Goal: Transaction & Acquisition: Purchase product/service

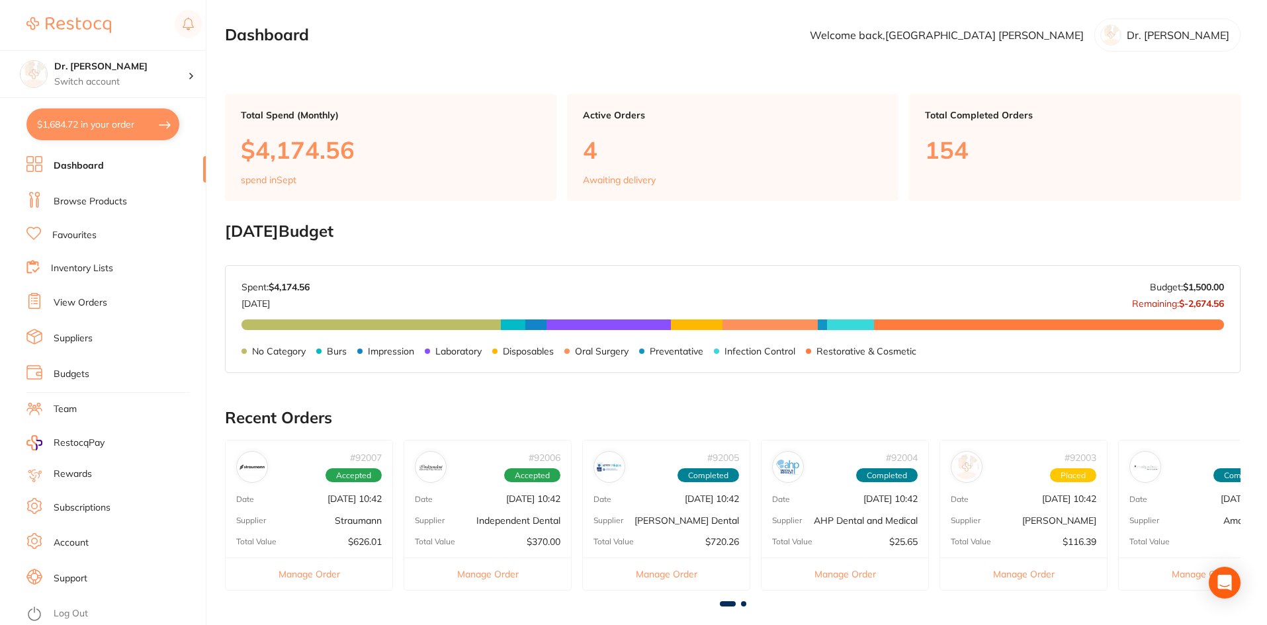
click at [90, 203] on link "Browse Products" at bounding box center [90, 201] width 73 height 13
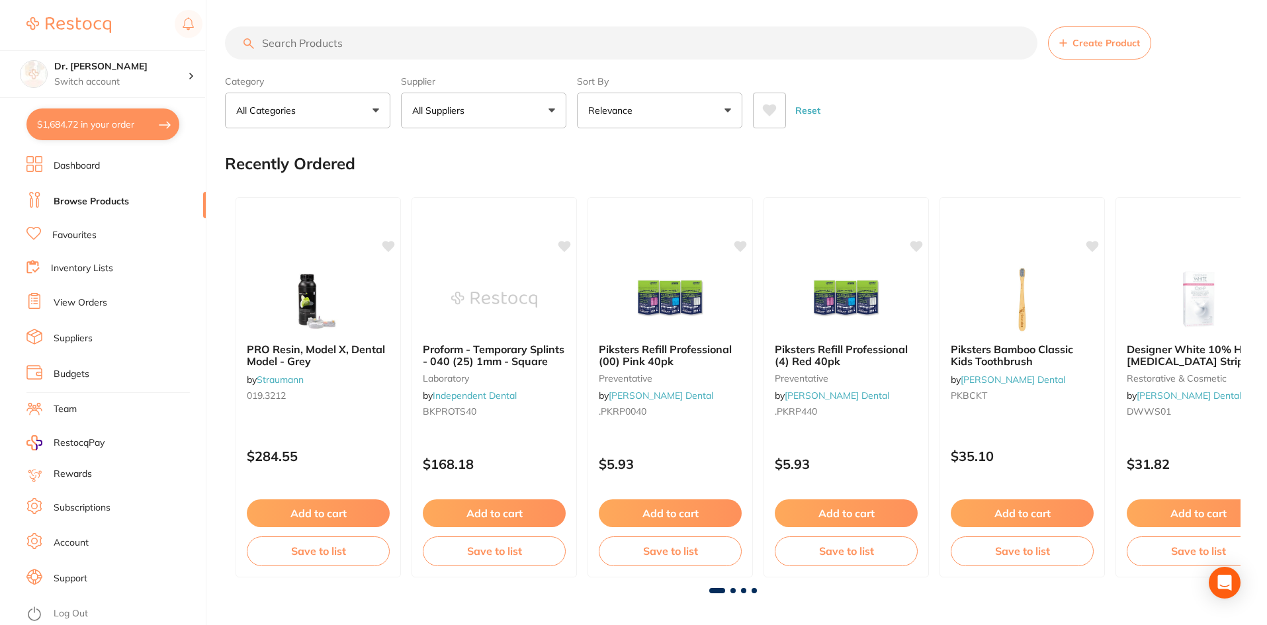
click at [96, 118] on button "$1,684.72 in your order" at bounding box center [102, 125] width 153 height 32
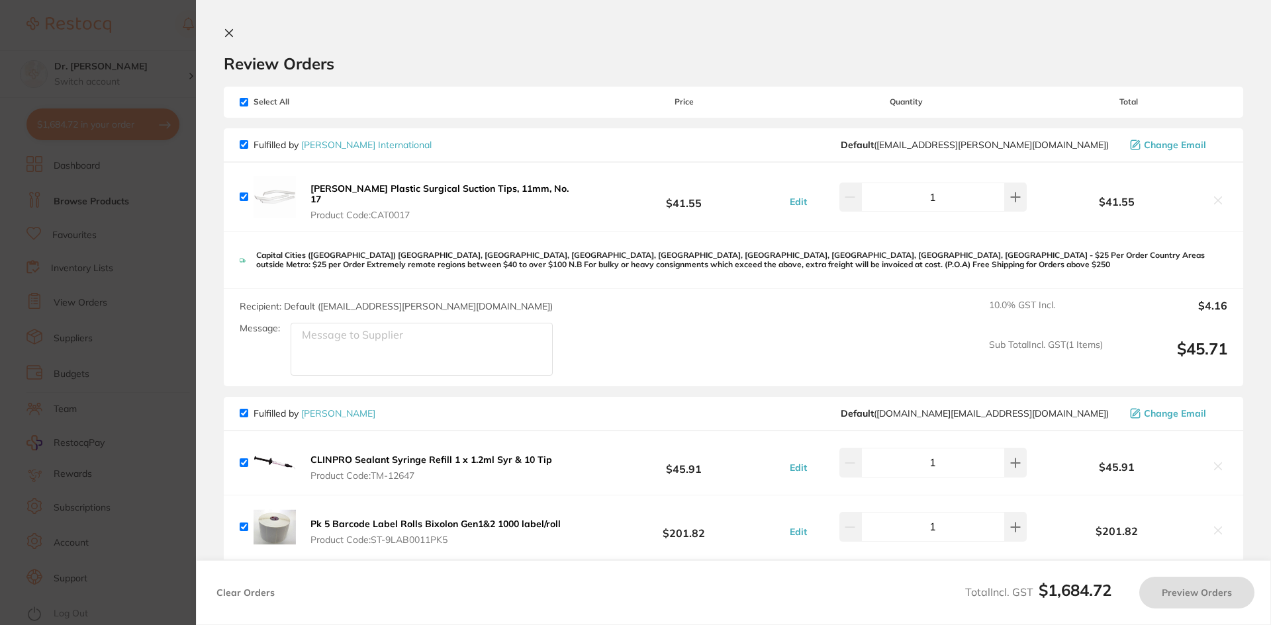
checkbox input "true"
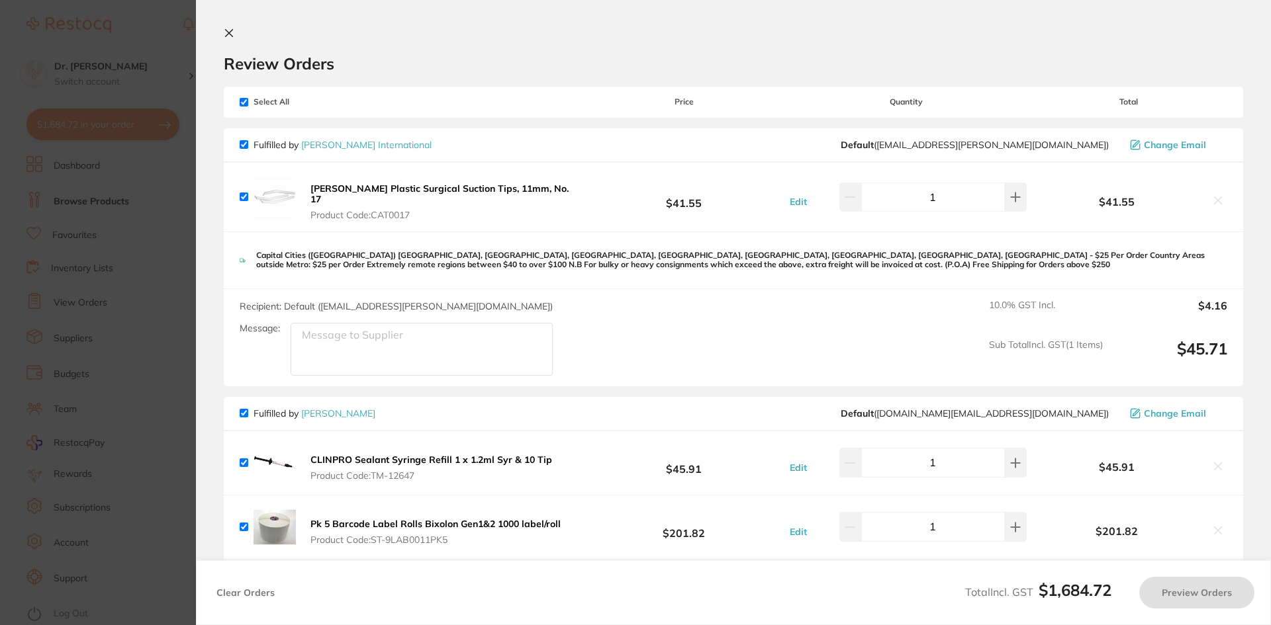
checkbox input "true"
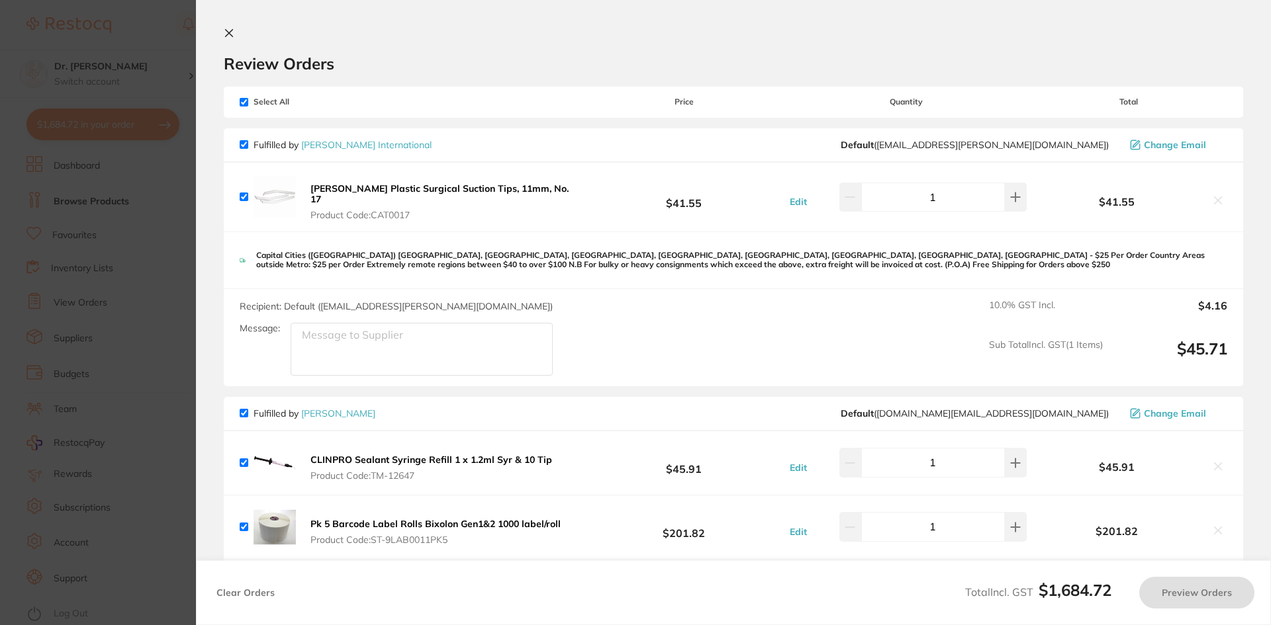
checkbox input "true"
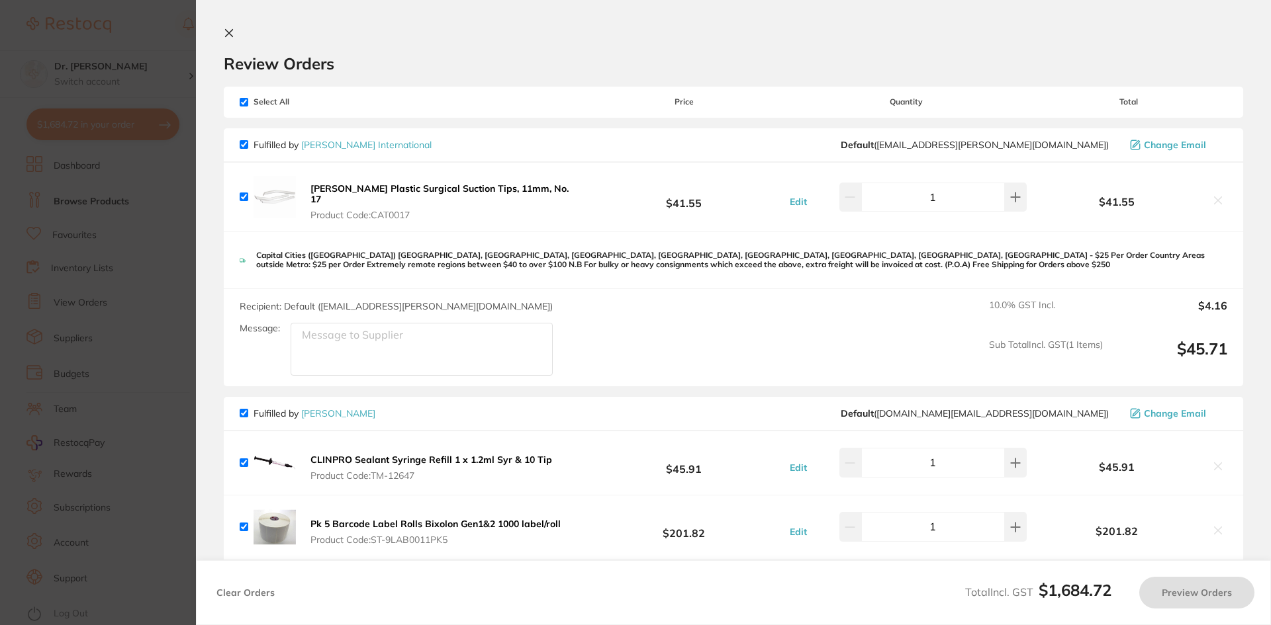
checkbox input "true"
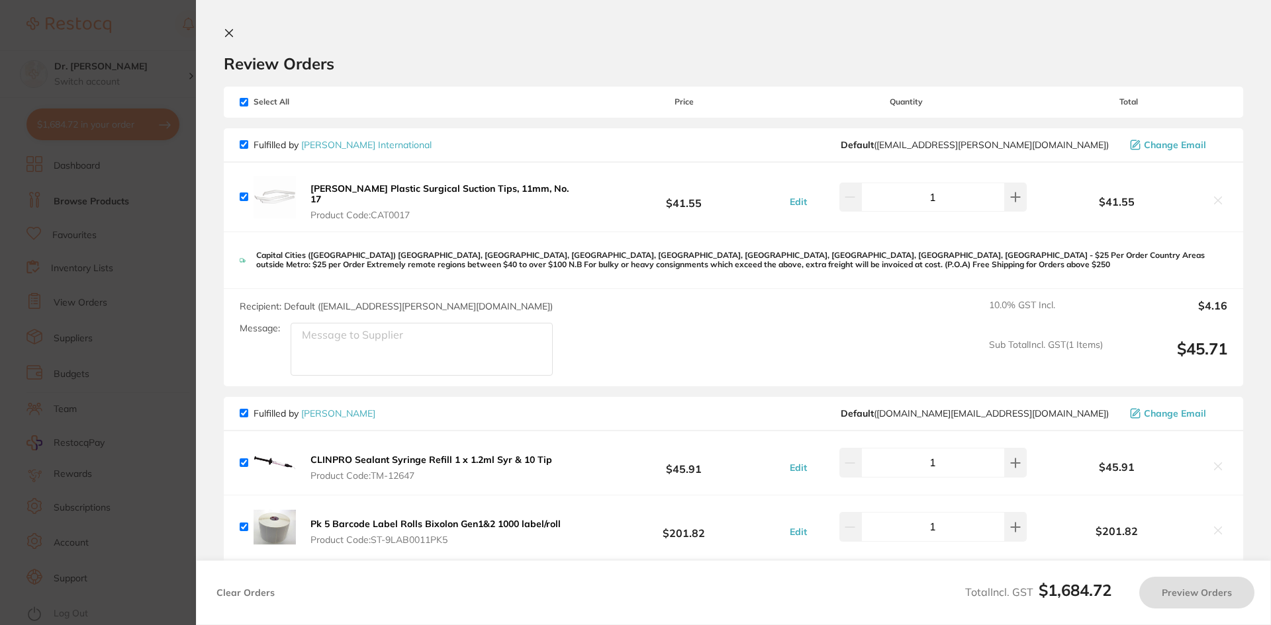
checkbox input "true"
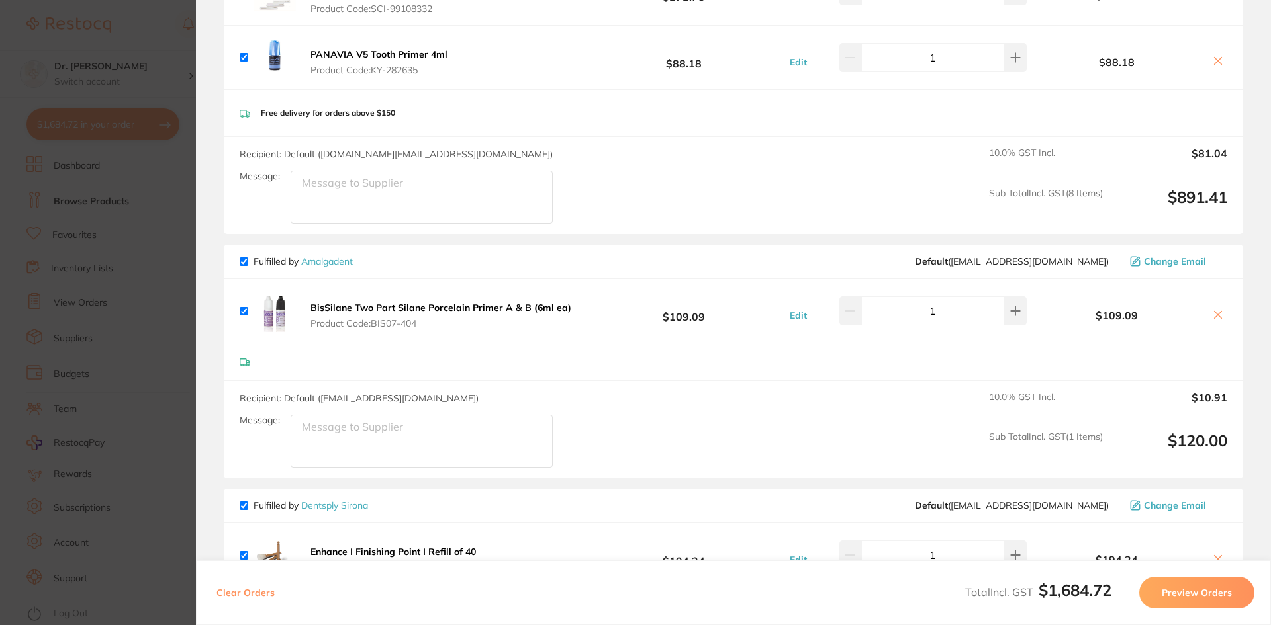
scroll to position [331, 0]
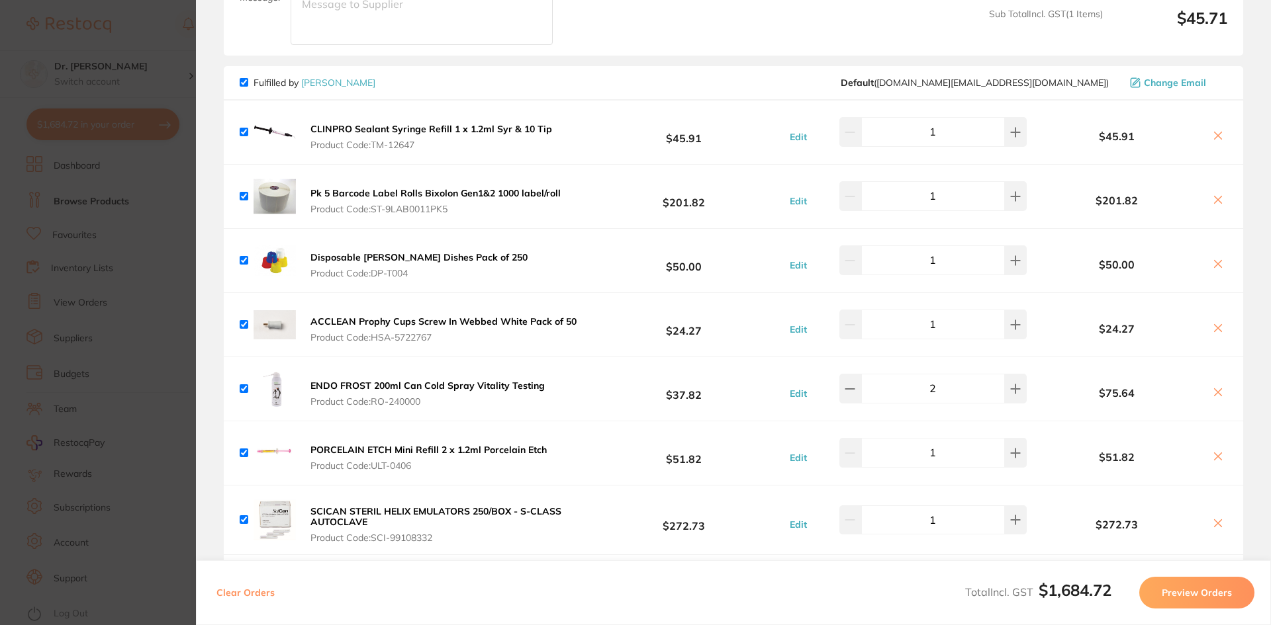
click at [134, 36] on section "Update RRP Set your pre negotiated price for this item. Item Agreed RRP (excl. …" at bounding box center [635, 312] width 1271 height 625
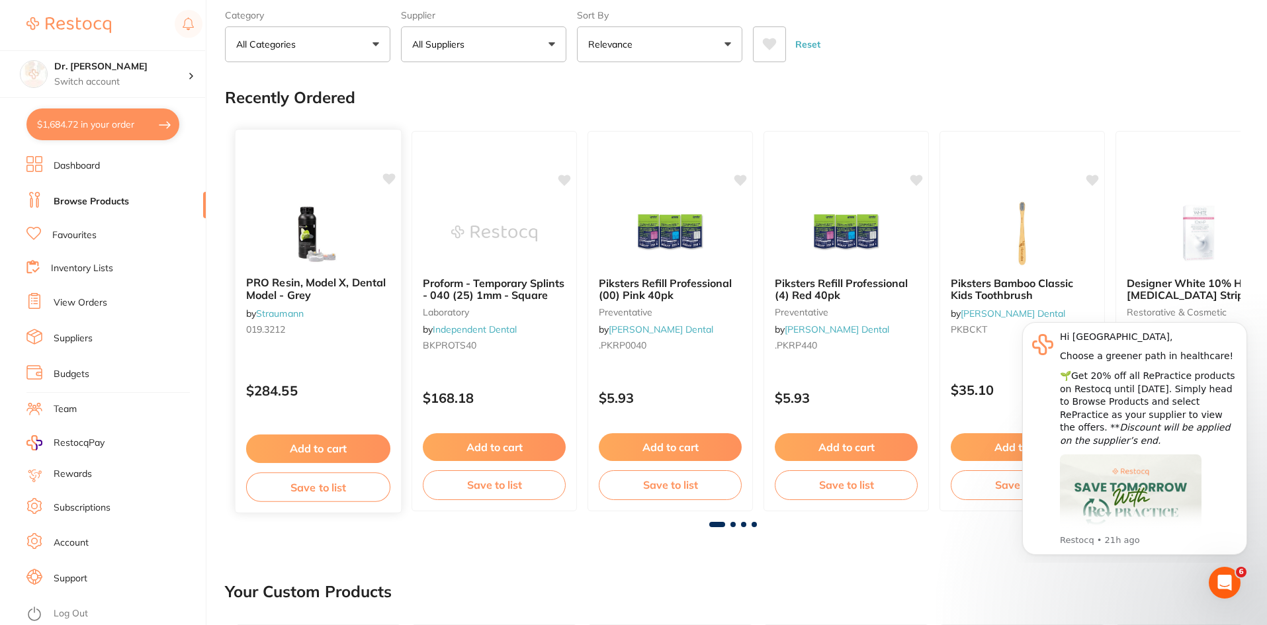
scroll to position [0, 0]
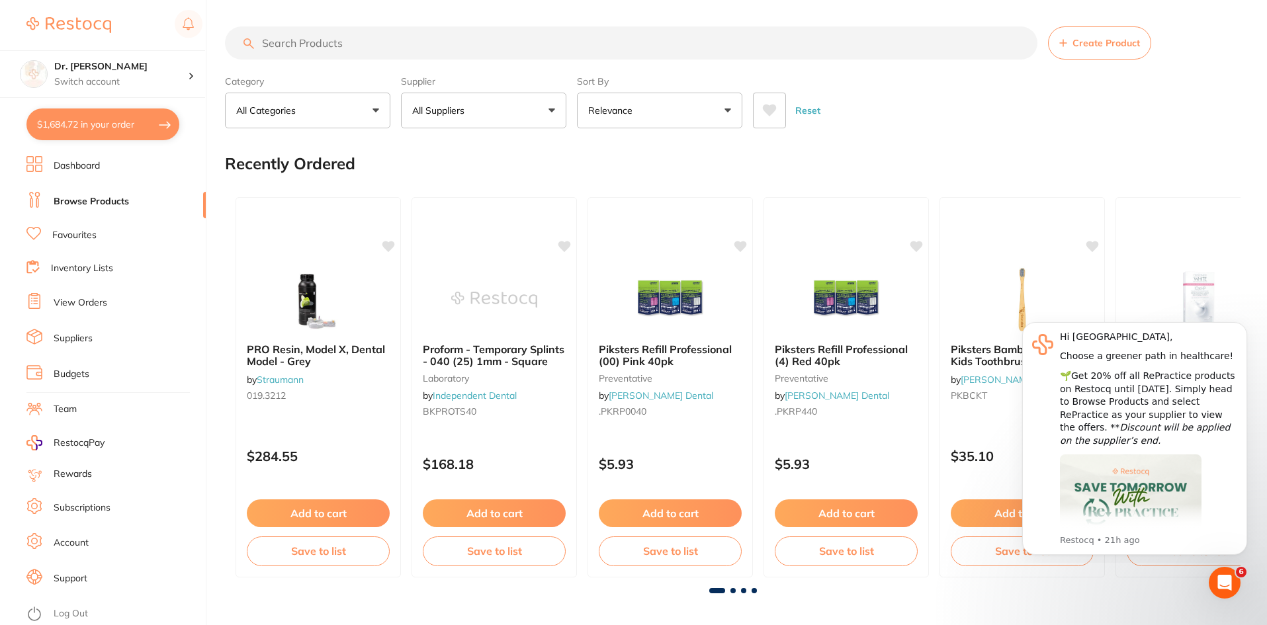
click at [120, 202] on link "Browse Products" at bounding box center [91, 201] width 75 height 13
click at [325, 45] on input "search" at bounding box center [631, 42] width 813 height 33
type input "panavia"
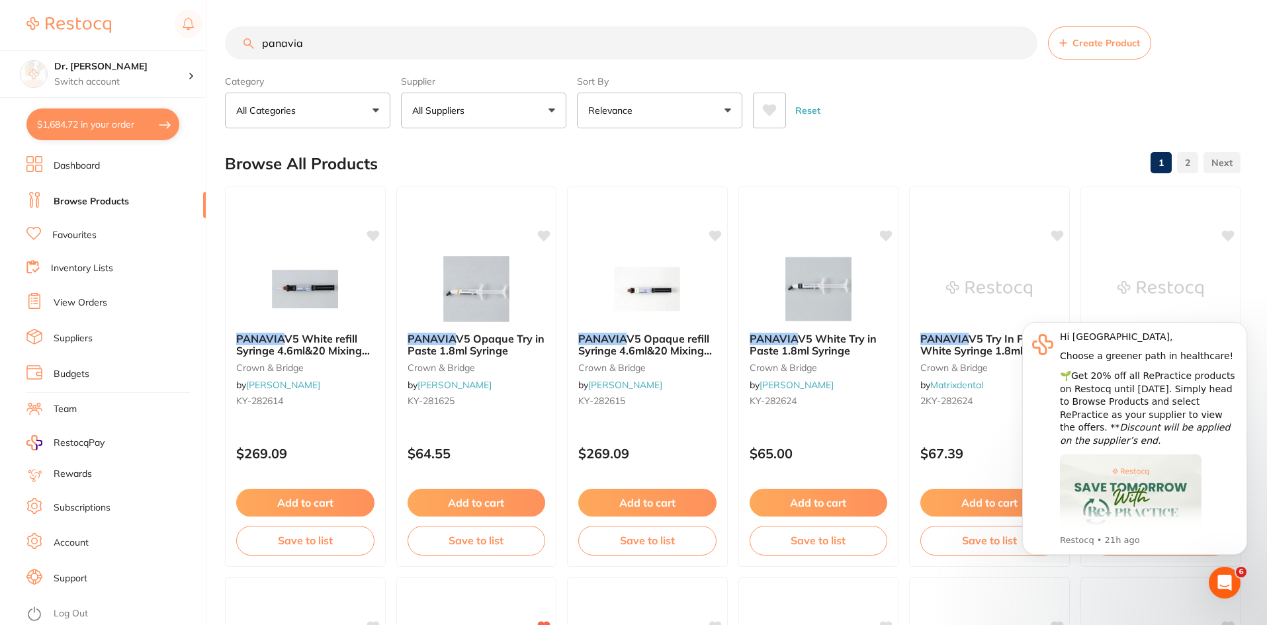
click at [61, 237] on link "Favourites" at bounding box center [74, 235] width 44 height 13
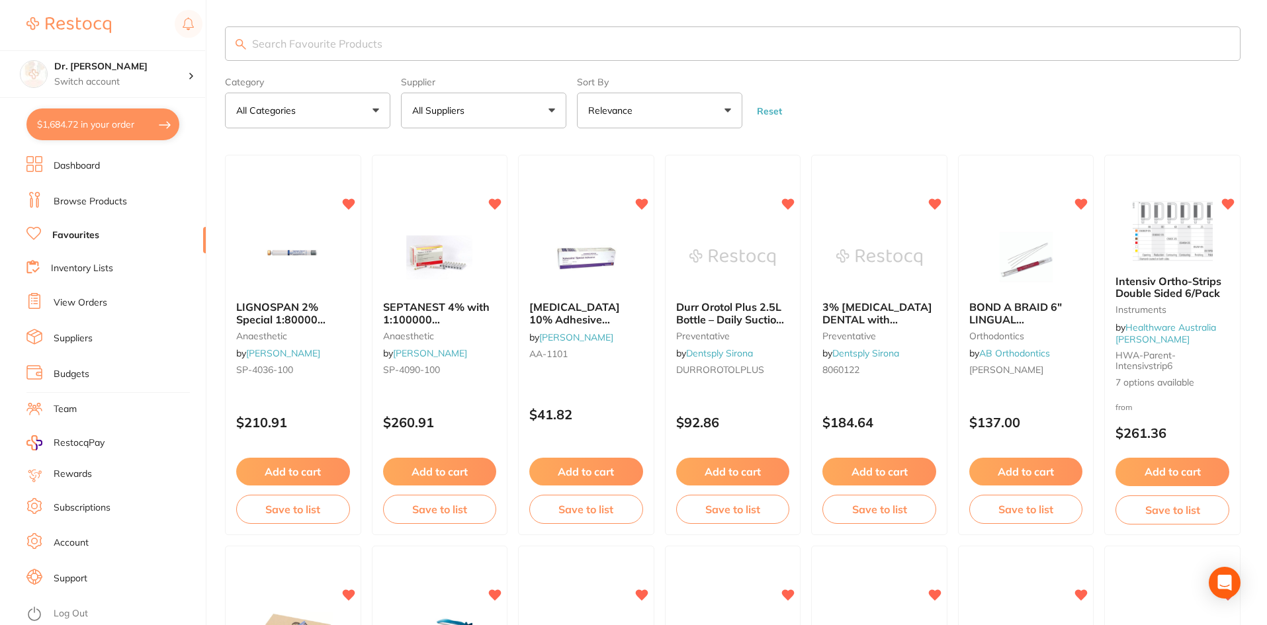
click at [422, 47] on input "search" at bounding box center [733, 43] width 1016 height 34
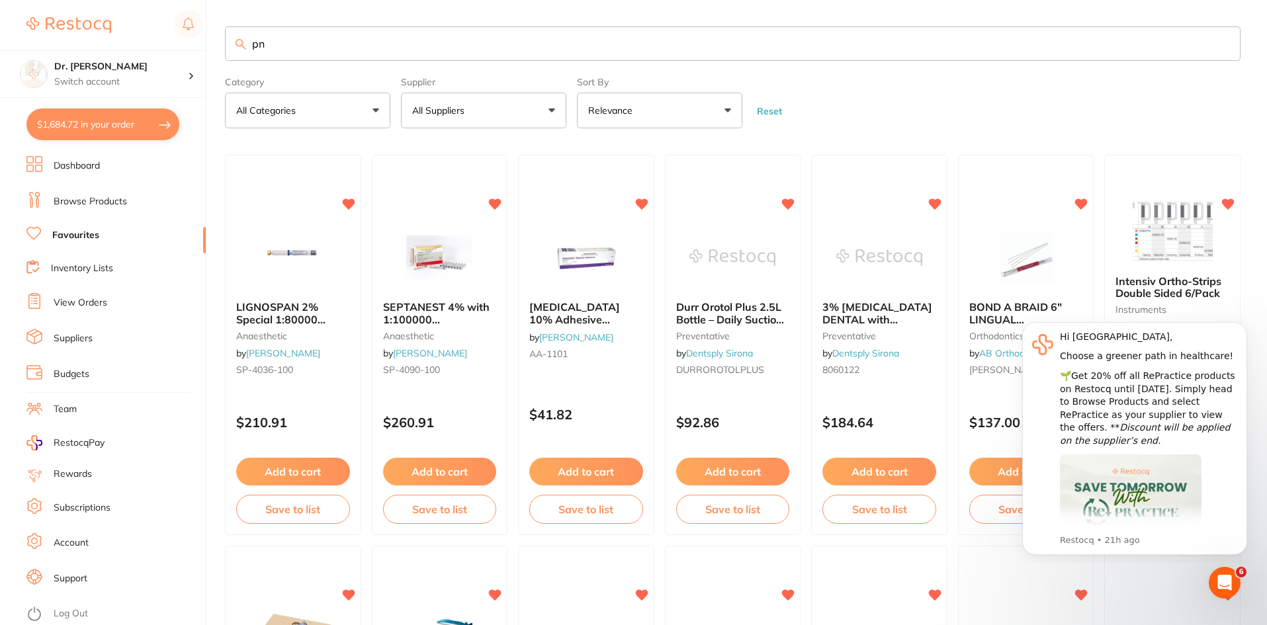
type input "p"
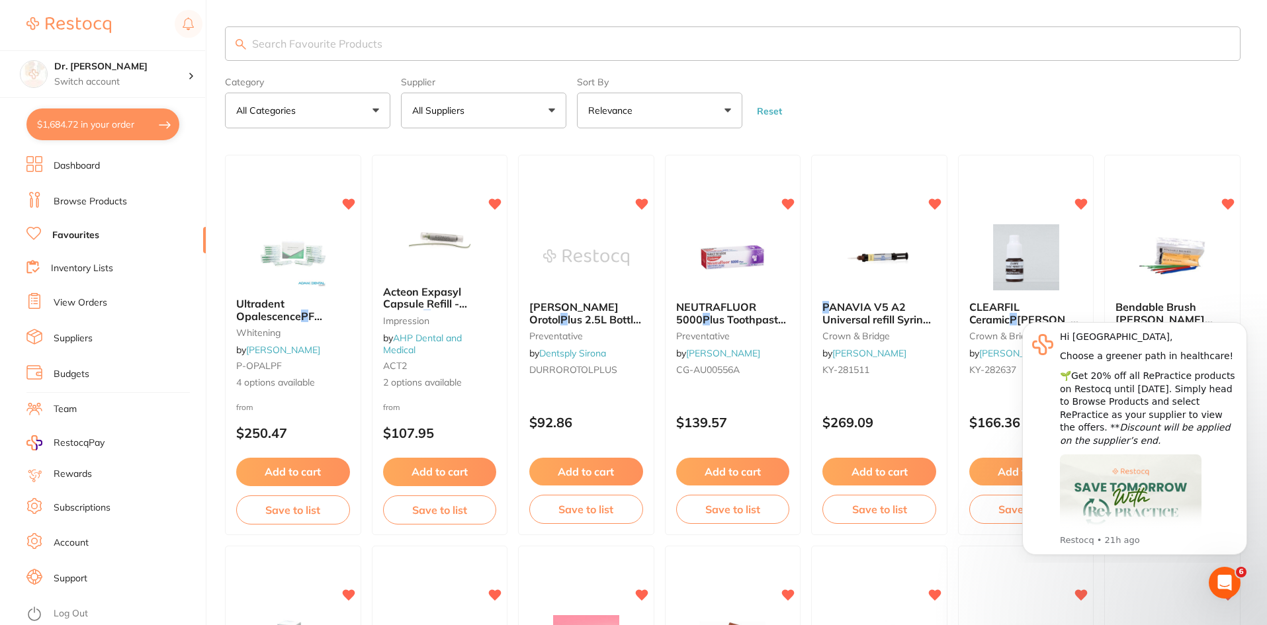
click at [306, 38] on input "search" at bounding box center [733, 43] width 1016 height 34
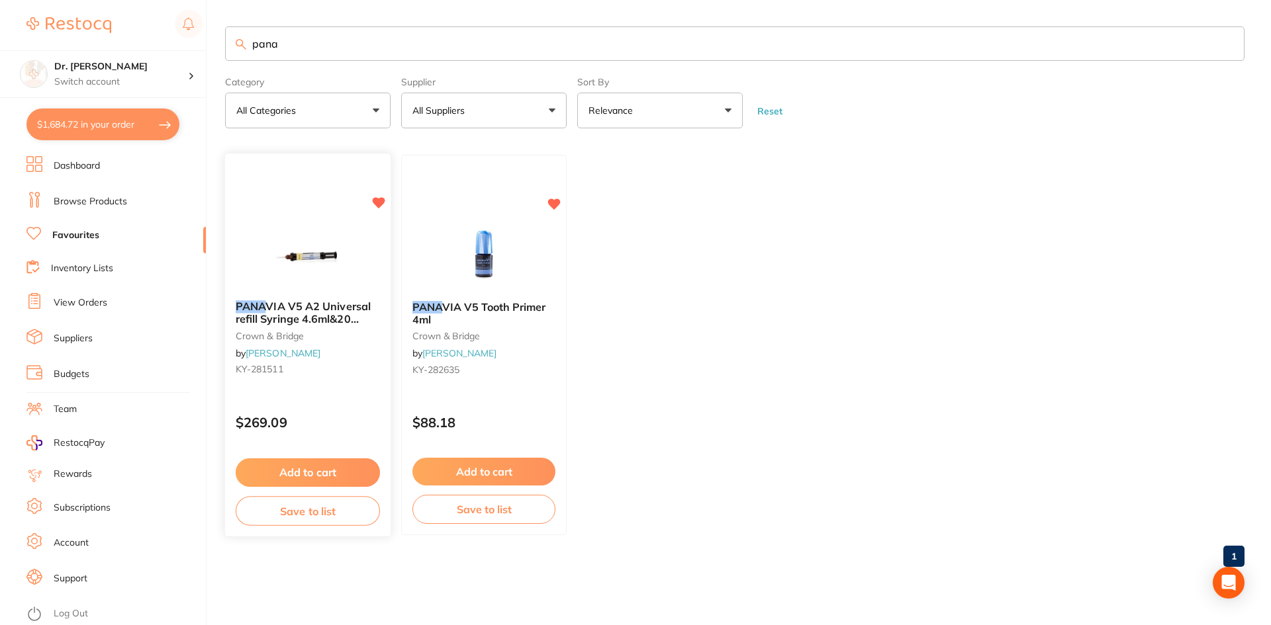
type input "pana"
click at [329, 467] on button "Add to cart" at bounding box center [308, 473] width 144 height 28
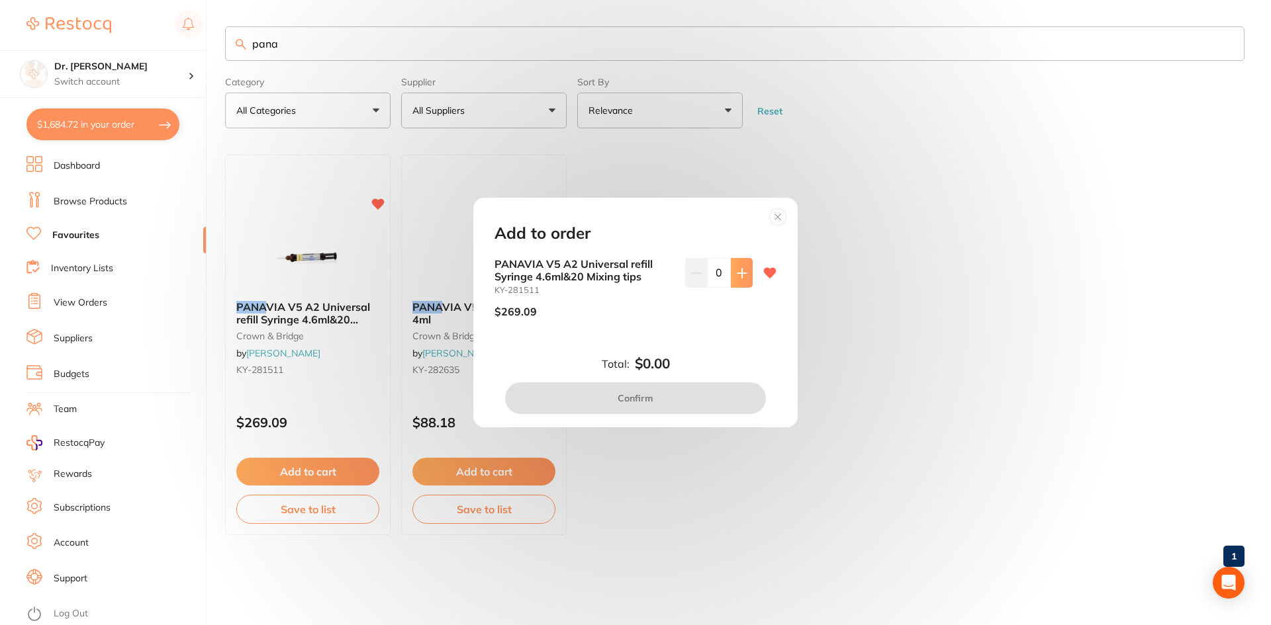
click at [737, 271] on icon at bounding box center [742, 273] width 11 height 11
type input "1"
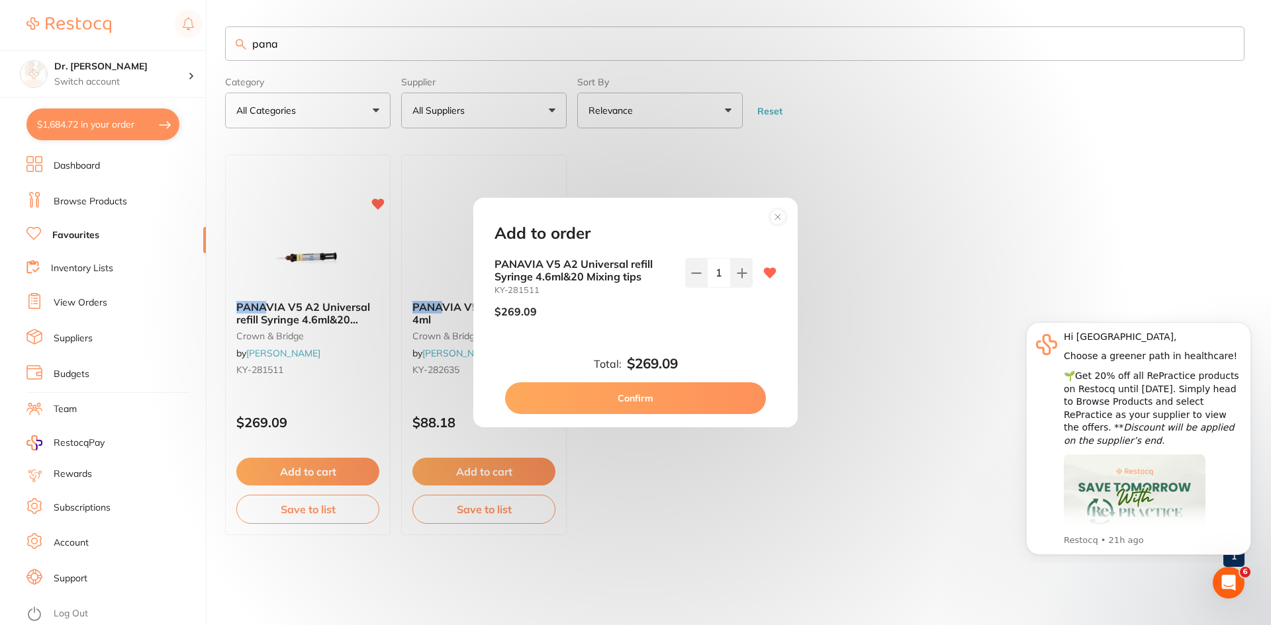
click at [650, 410] on button "Confirm" at bounding box center [635, 398] width 261 height 32
checkbox input "false"
